Goal: Task Accomplishment & Management: Complete application form

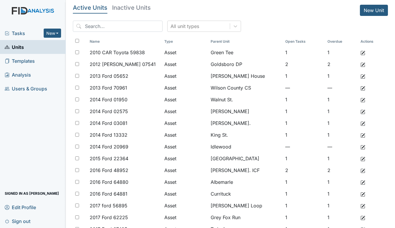
click at [17, 32] on span "Tasks" at bounding box center [24, 33] width 39 height 7
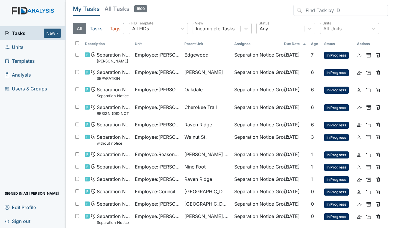
scroll to position [25, 0]
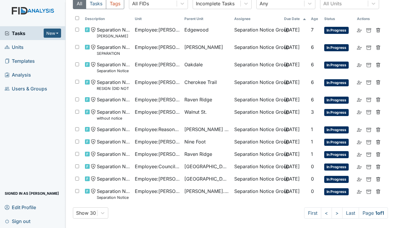
click at [20, 47] on span "Units" at bounding box center [14, 46] width 19 height 9
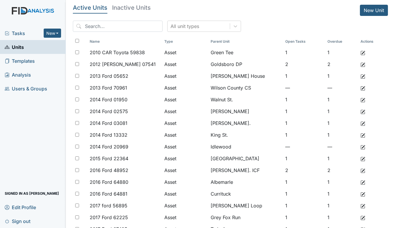
click at [22, 33] on span "Tasks" at bounding box center [24, 33] width 39 height 7
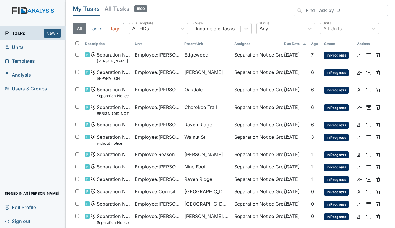
click at [17, 44] on span "Units" at bounding box center [14, 46] width 19 height 9
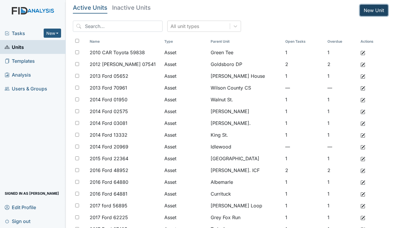
click at [362, 9] on link "New Unit" at bounding box center [374, 10] width 28 height 11
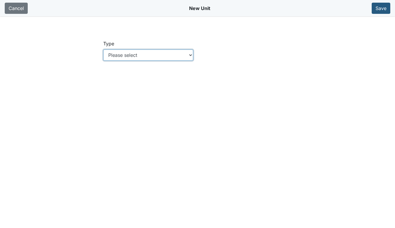
click at [192, 54] on select "Please select Location Location: Employee Location: Consumer Location: Asset Lo…" at bounding box center [148, 55] width 90 height 11
select select "c73a534c-0e54-49e9-a002-c9fa01df8b69"
click at [103, 50] on select "Please select Location Location: Employee Location: Consumer Location: Asset Lo…" at bounding box center [148, 55] width 90 height 11
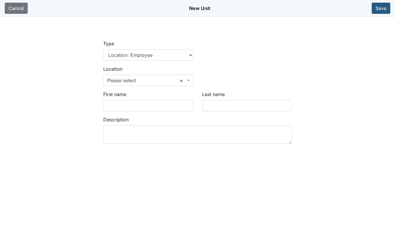
click at [134, 77] on span "× Please select" at bounding box center [146, 80] width 79 height 7
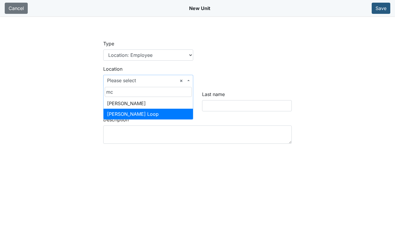
type input "mc"
select select "c675570c-582a-439c-9f49-4a37c977c8f1"
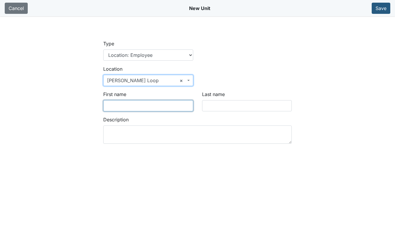
click at [136, 108] on input "First name" at bounding box center [148, 105] width 90 height 11
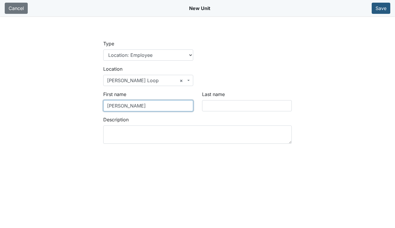
type input "Christy"
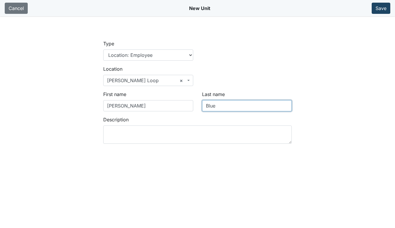
type input "Blue"
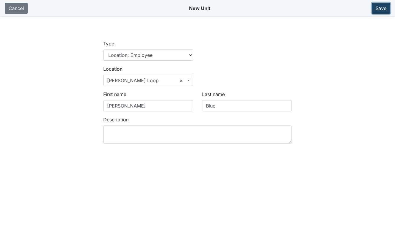
click at [379, 9] on button "Save" at bounding box center [380, 8] width 19 height 11
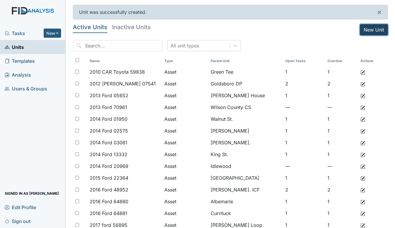
click at [374, 29] on link "New Unit" at bounding box center [374, 29] width 28 height 11
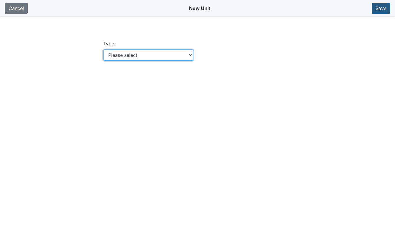
click at [192, 53] on select "Please select Location Location: Employee Location: Consumer Location: Asset Lo…" at bounding box center [148, 55] width 90 height 11
select select "c73a534c-0e54-49e9-a002-c9fa01df8b69"
click at [103, 50] on select "Please select Location Location: Employee Location: Consumer Location: Asset Lo…" at bounding box center [148, 55] width 90 height 11
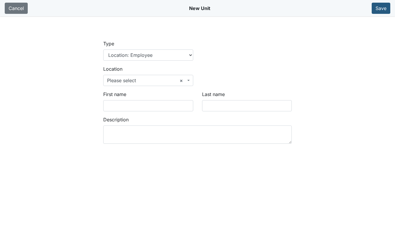
click at [130, 79] on span "× Please select" at bounding box center [146, 80] width 79 height 7
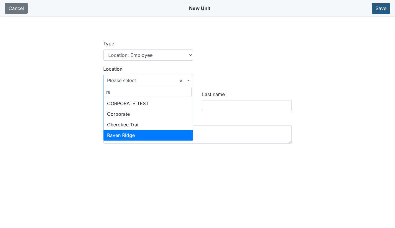
type input "ra"
select select "bff640f2-d666-4622-a223-4d8cbeb24b29"
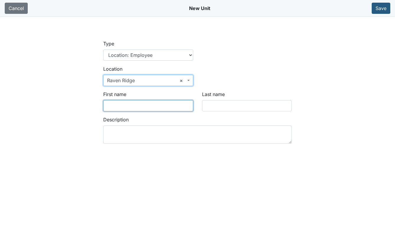
click at [129, 103] on input "First name" at bounding box center [148, 105] width 90 height 11
type input "Tyasia"
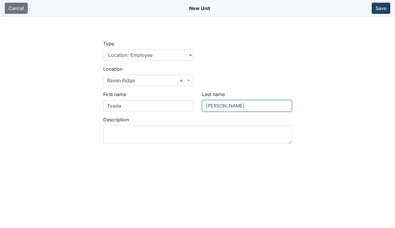
type input "Jones"
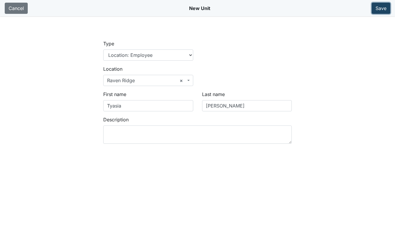
click at [384, 10] on button "Save" at bounding box center [380, 8] width 19 height 11
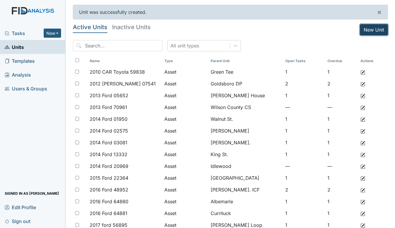
click at [368, 27] on link "New Unit" at bounding box center [374, 29] width 28 height 11
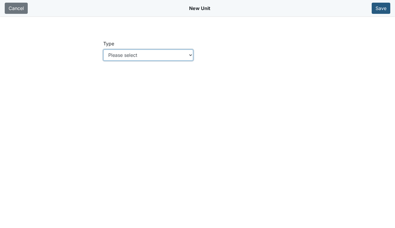
click at [189, 56] on select "Please select Location Location: Employee Location: Consumer Location: Asset Lo…" at bounding box center [148, 55] width 90 height 11
select select "c73a534c-0e54-49e9-a002-c9fa01df8b69"
click at [103, 50] on select "Please select Location Location: Employee Location: Consumer Location: Asset Lo…" at bounding box center [148, 55] width 90 height 11
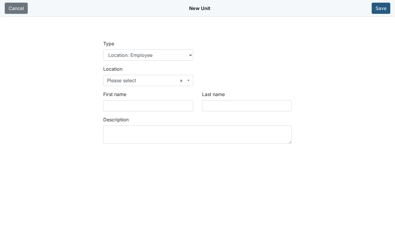
click at [133, 76] on span "× Please select" at bounding box center [148, 80] width 90 height 11
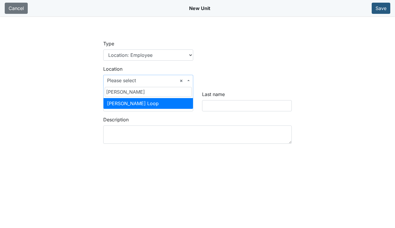
type input "[PERSON_NAME]"
select select "c675570c-582a-439c-9f49-4a37c977c8f1"
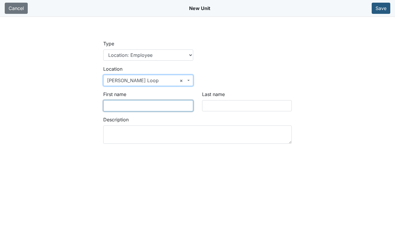
click at [133, 106] on input "First name" at bounding box center [148, 105] width 90 height 11
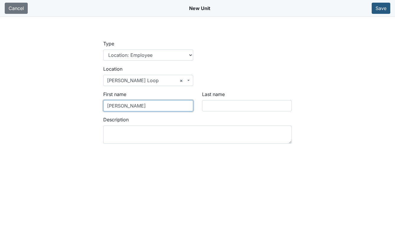
type input "Natasha"
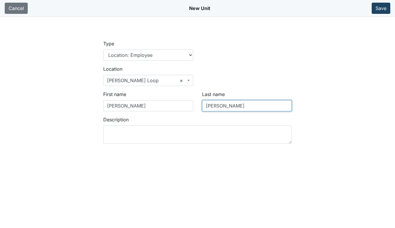
type input "Lynch"
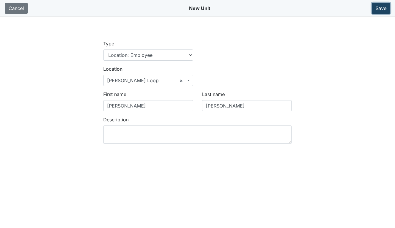
click at [380, 7] on button "Save" at bounding box center [380, 8] width 19 height 11
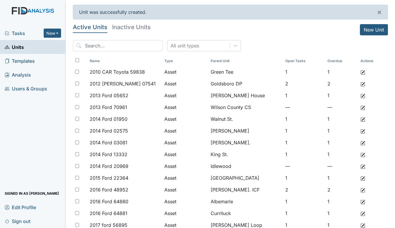
click at [22, 32] on span "Tasks" at bounding box center [24, 33] width 39 height 7
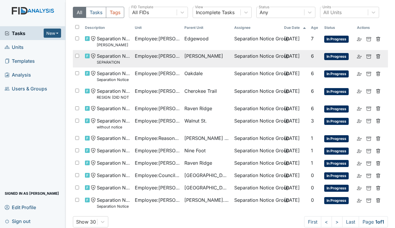
scroll to position [25, 0]
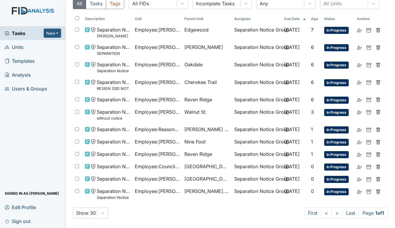
click at [19, 43] on span "Units" at bounding box center [14, 46] width 19 height 9
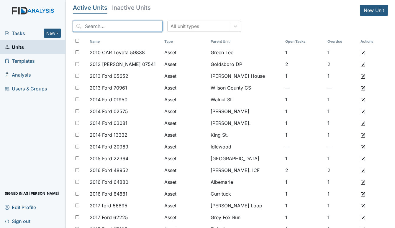
click at [133, 26] on input "search" at bounding box center [118, 26] width 90 height 11
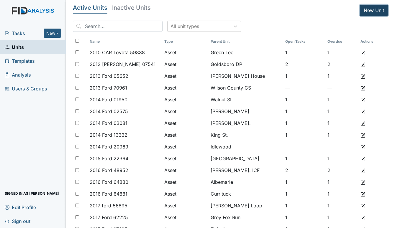
click at [371, 8] on link "New Unit" at bounding box center [374, 10] width 28 height 11
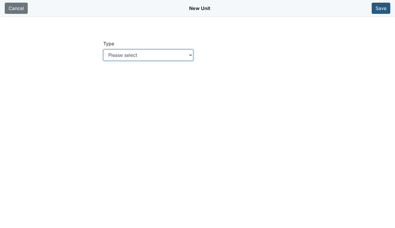
click at [191, 57] on select "Please select Location Location: Employee Location: Consumer Location: Asset Lo…" at bounding box center [148, 55] width 90 height 11
select select "c73a534c-0e54-49e9-a002-c9fa01df8b69"
click at [103, 50] on select "Please select Location Location: Employee Location: Consumer Location: Asset Lo…" at bounding box center [148, 55] width 90 height 11
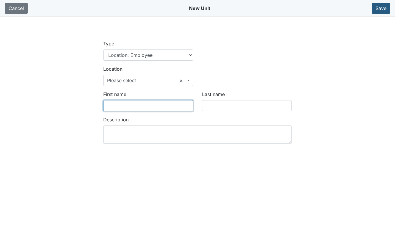
click at [121, 106] on input "First name" at bounding box center [148, 105] width 90 height 11
type input "Garret"
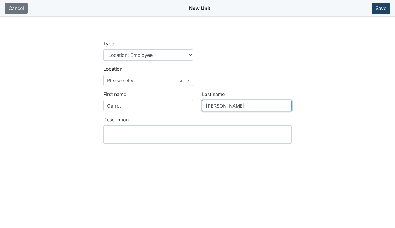
type input "[PERSON_NAME]"
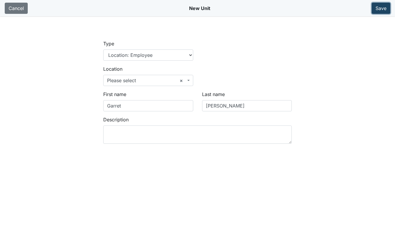
click at [380, 8] on button "Save" at bounding box center [380, 8] width 19 height 11
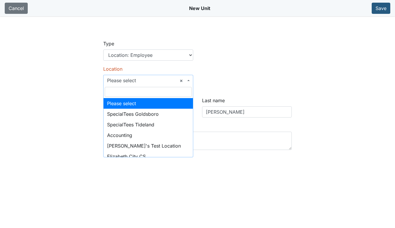
click at [190, 81] on span "× Please select" at bounding box center [148, 80] width 90 height 11
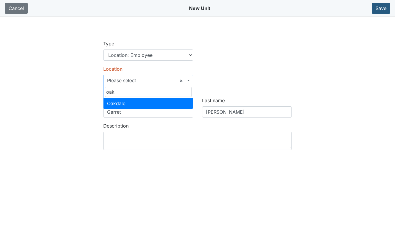
type input "oak"
select select "66104579-dac4-40e8-9843-f22e45b4b125"
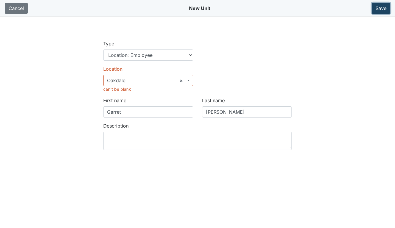
click at [379, 8] on button "Save" at bounding box center [380, 8] width 19 height 11
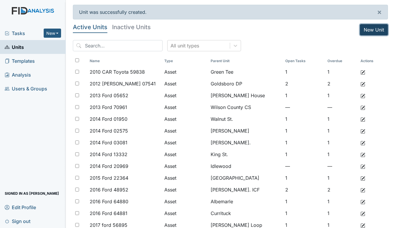
click at [369, 29] on link "New Unit" at bounding box center [374, 29] width 28 height 11
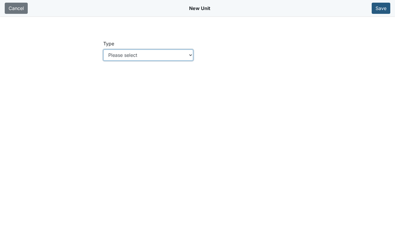
click at [190, 53] on select "Please select Location Location: Employee Location: Consumer Location: Asset Lo…" at bounding box center [148, 55] width 90 height 11
select select "c73a534c-0e54-49e9-a002-c9fa01df8b69"
click at [103, 50] on select "Please select Location Location: Employee Location: Consumer Location: Asset Lo…" at bounding box center [148, 55] width 90 height 11
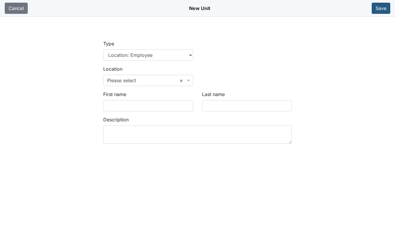
click at [189, 82] on span at bounding box center [188, 80] width 1 height 11
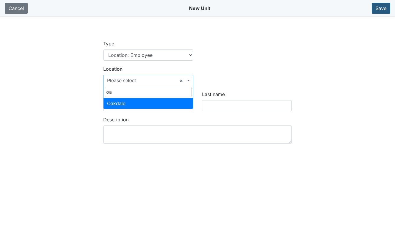
type input "oa"
select select "66104579-dac4-40e8-9843-f22e45b4b125"
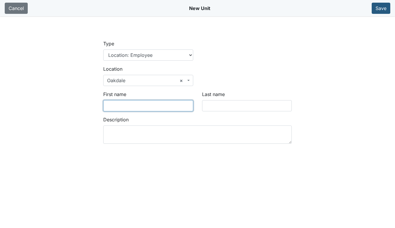
click at [134, 105] on input "First name" at bounding box center [148, 105] width 90 height 11
type input "Linister"
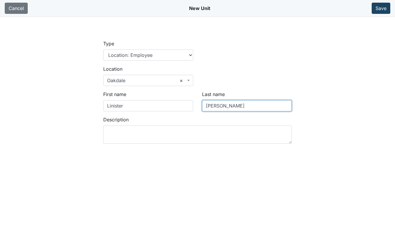
type input "Carmon"
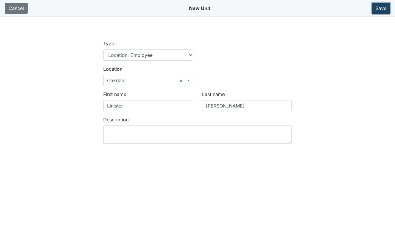
click at [382, 7] on button "Save" at bounding box center [380, 8] width 19 height 11
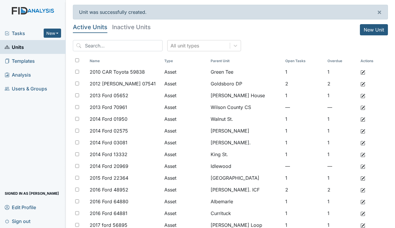
click at [29, 31] on span "Tasks" at bounding box center [24, 33] width 39 height 7
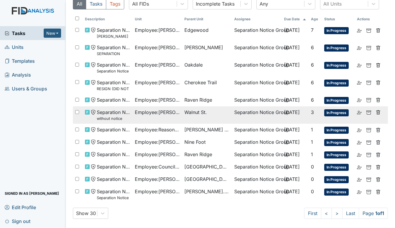
scroll to position [25, 0]
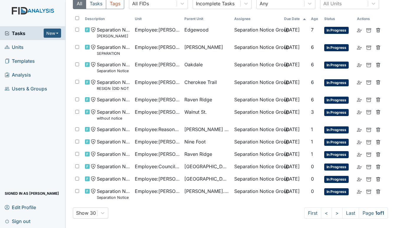
click at [17, 49] on span "Units" at bounding box center [14, 46] width 19 height 9
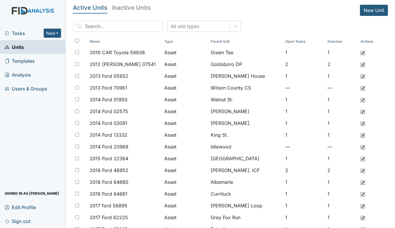
click at [19, 31] on span "Tasks" at bounding box center [24, 33] width 39 height 7
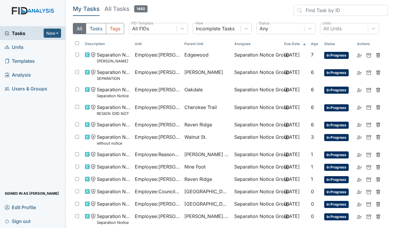
drag, startPoint x: 15, startPoint y: 46, endPoint x: 19, endPoint y: 46, distance: 3.8
click at [15, 46] on span "Units" at bounding box center [14, 46] width 19 height 9
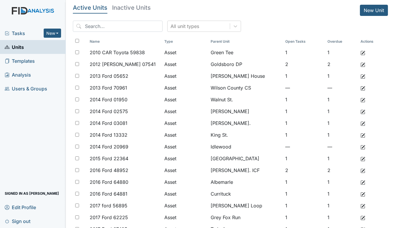
click at [21, 33] on span "Tasks" at bounding box center [24, 33] width 39 height 7
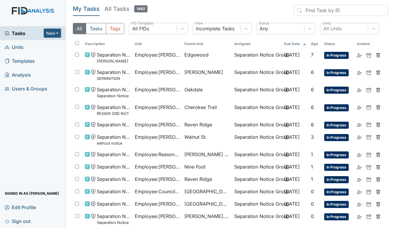
click at [19, 45] on span "Units" at bounding box center [14, 46] width 19 height 9
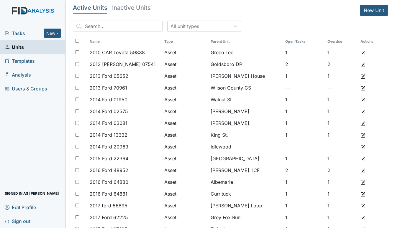
click at [17, 31] on span "Tasks" at bounding box center [24, 33] width 39 height 7
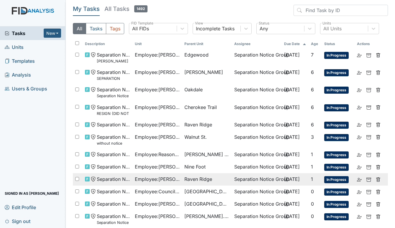
click at [187, 179] on span "Raven Ridge" at bounding box center [198, 179] width 28 height 7
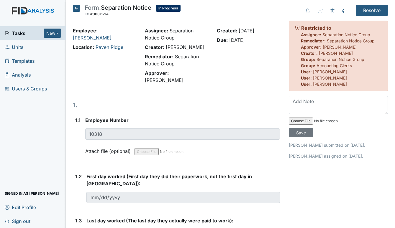
click at [19, 45] on span "Units" at bounding box center [14, 46] width 19 height 9
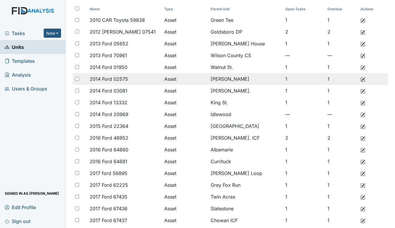
scroll to position [29, 0]
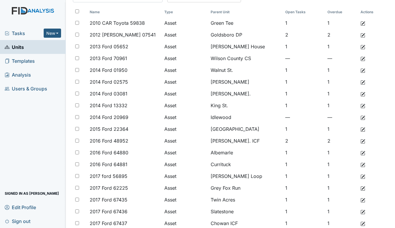
click at [13, 32] on span "Tasks" at bounding box center [24, 33] width 39 height 7
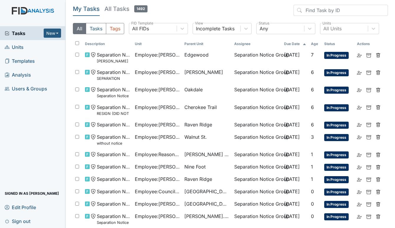
click at [21, 47] on span "Units" at bounding box center [14, 46] width 19 height 9
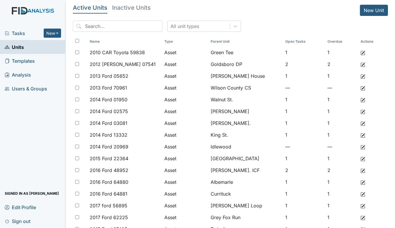
click at [20, 34] on span "Tasks" at bounding box center [24, 33] width 39 height 7
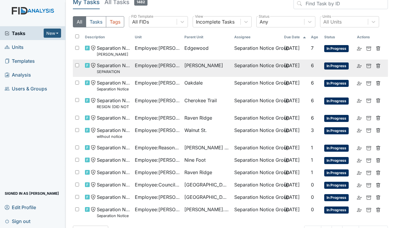
scroll to position [25, 0]
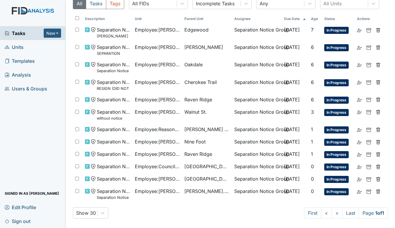
click at [16, 46] on span "Units" at bounding box center [14, 46] width 19 height 9
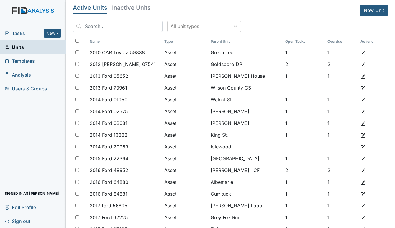
click at [23, 31] on span "Tasks" at bounding box center [24, 33] width 39 height 7
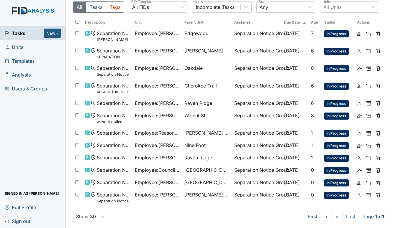
scroll to position [25, 0]
